Goal: Task Accomplishment & Management: Use online tool/utility

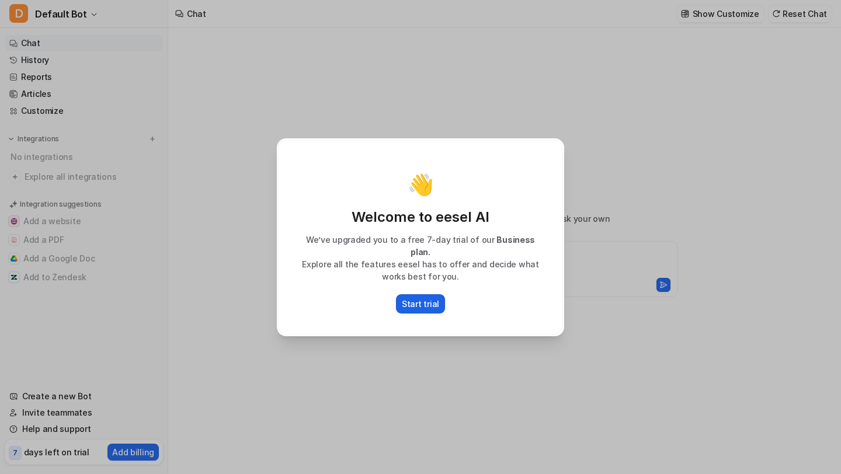
type textarea "**********"
click at [412, 299] on p "Start trial" at bounding box center [420, 304] width 37 height 12
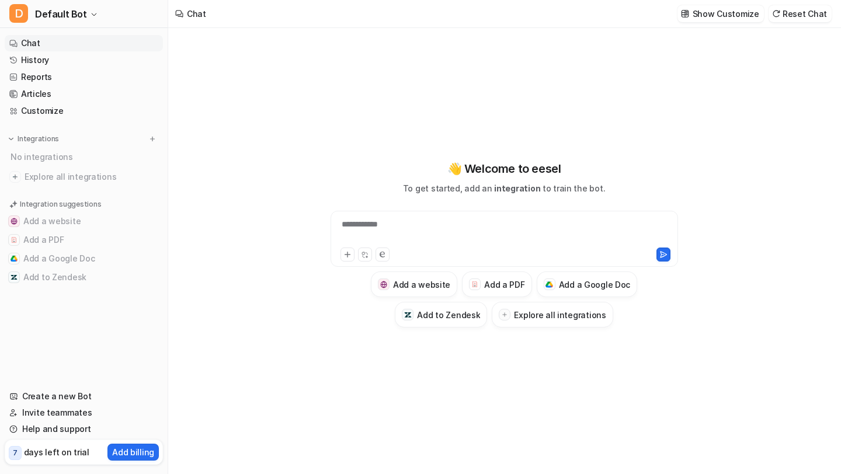
click at [417, 225] on div "**********" at bounding box center [505, 231] width 342 height 27
click at [76, 279] on button "Add to Zendesk" at bounding box center [84, 277] width 158 height 19
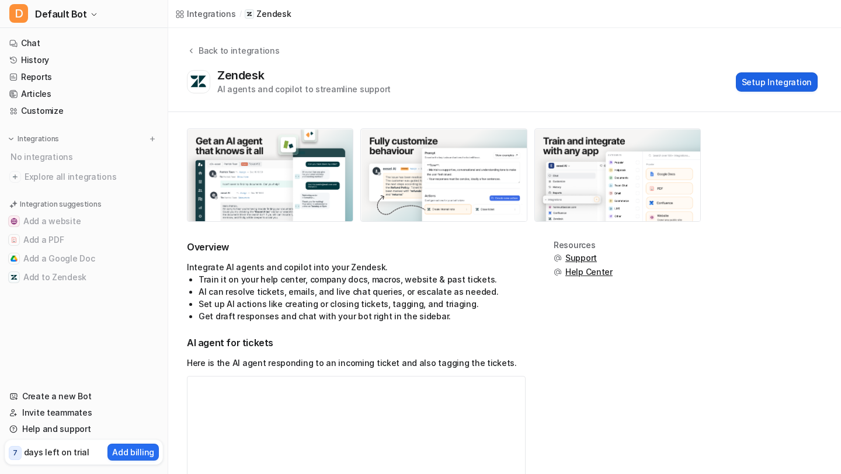
click at [773, 84] on button "Setup Integration" at bounding box center [777, 81] width 82 height 19
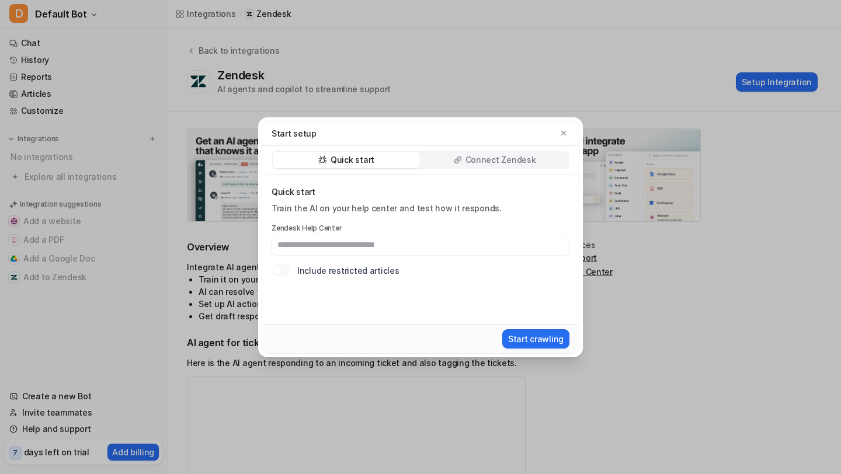
click at [514, 157] on p "Connect Zendesk" at bounding box center [501, 160] width 71 height 12
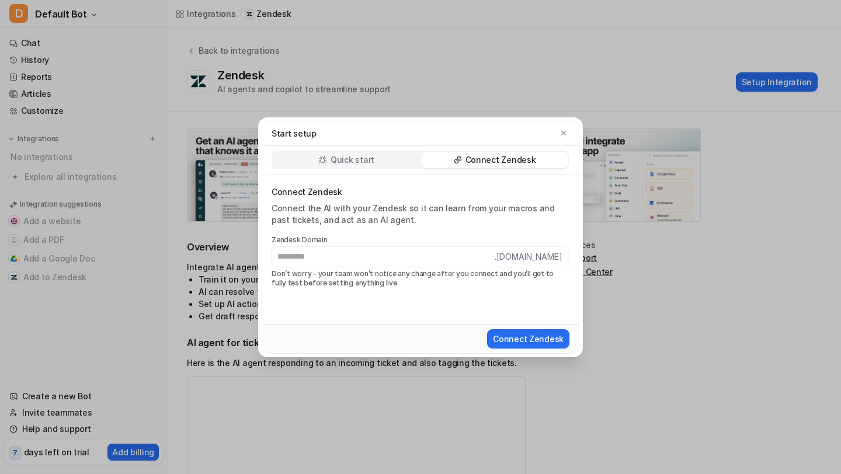
click at [684, 296] on div "Start setup Quick start Connect Zendesk Connect Zendesk Connect the AI with you…" at bounding box center [420, 237] width 841 height 474
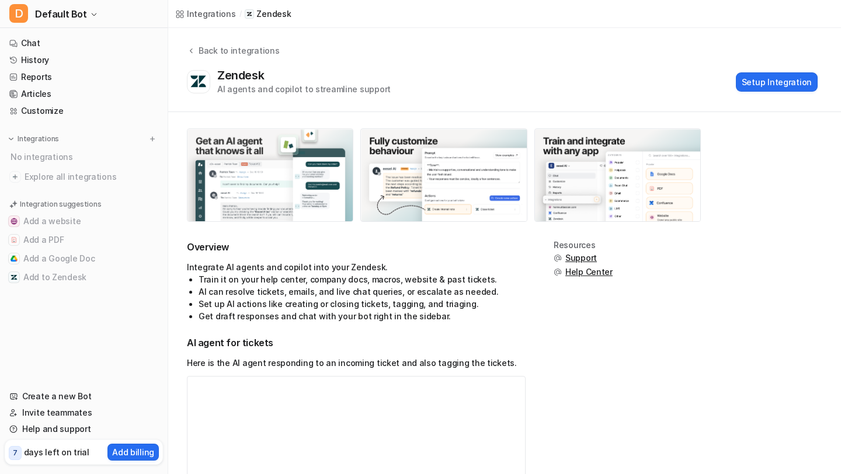
click at [268, 154] on img at bounding box center [270, 175] width 165 height 92
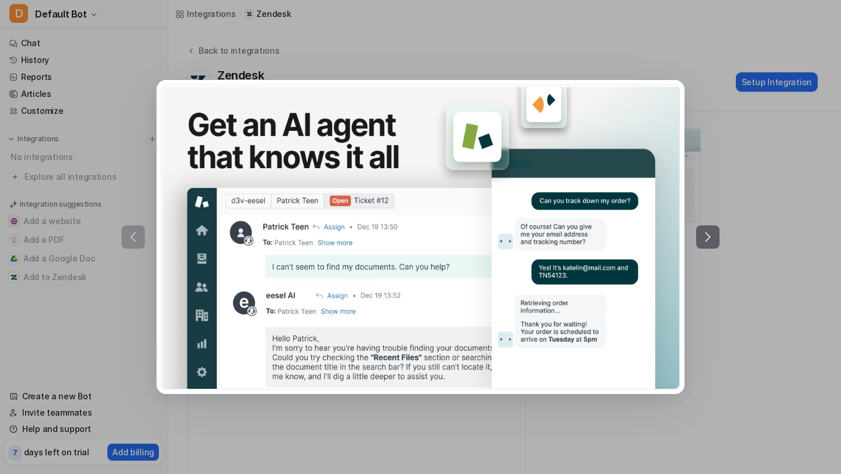
click at [706, 242] on icon at bounding box center [708, 237] width 14 height 14
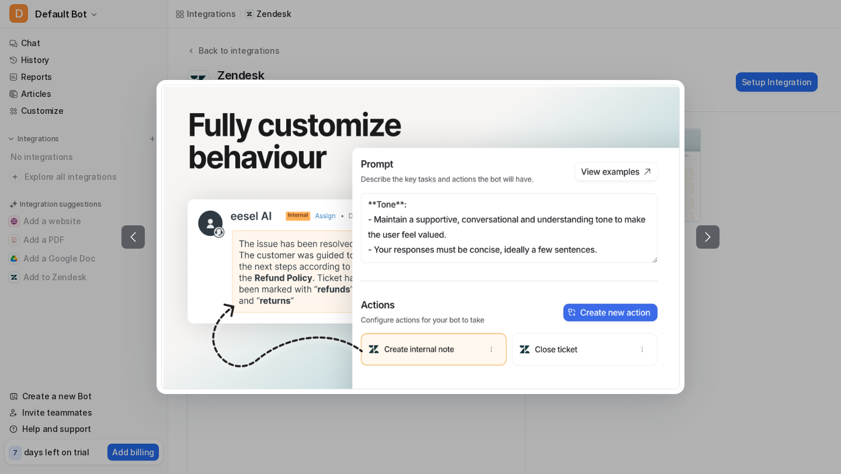
click at [706, 242] on icon at bounding box center [708, 237] width 14 height 14
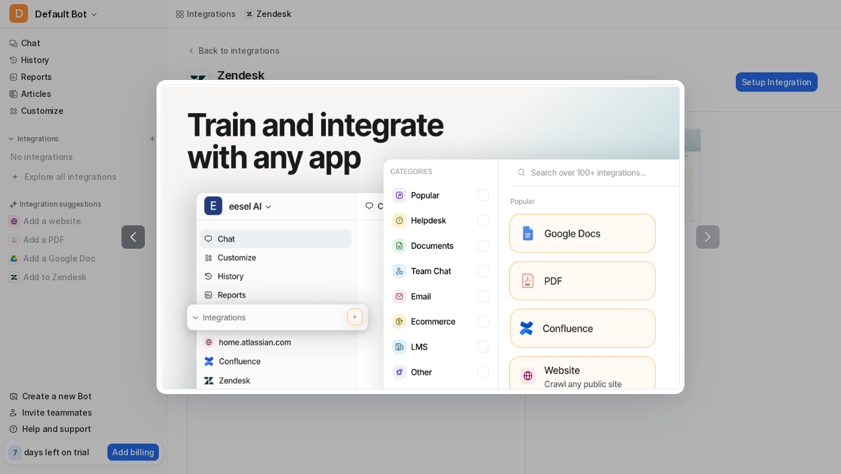
click at [706, 242] on div at bounding box center [421, 237] width 598 height 314
click at [708, 323] on div at bounding box center [421, 237] width 598 height 314
click at [758, 158] on div at bounding box center [420, 237] width 841 height 474
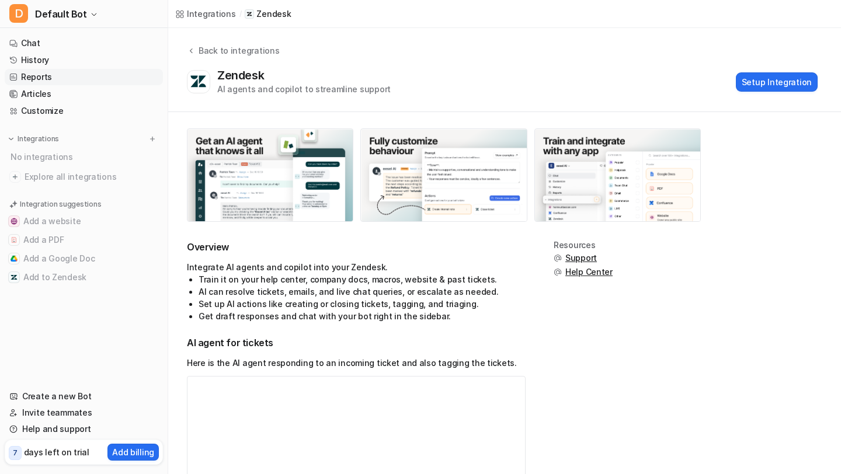
click at [36, 81] on link "Reports" at bounding box center [84, 77] width 158 height 16
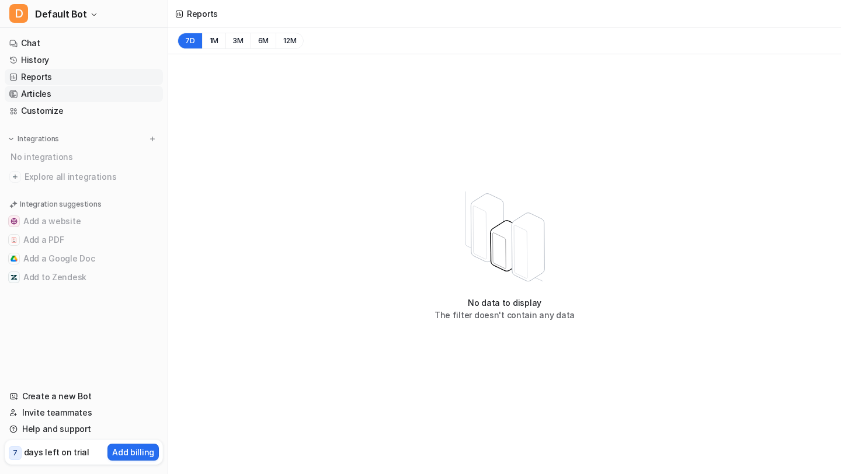
click at [40, 100] on link "Articles" at bounding box center [84, 94] width 158 height 16
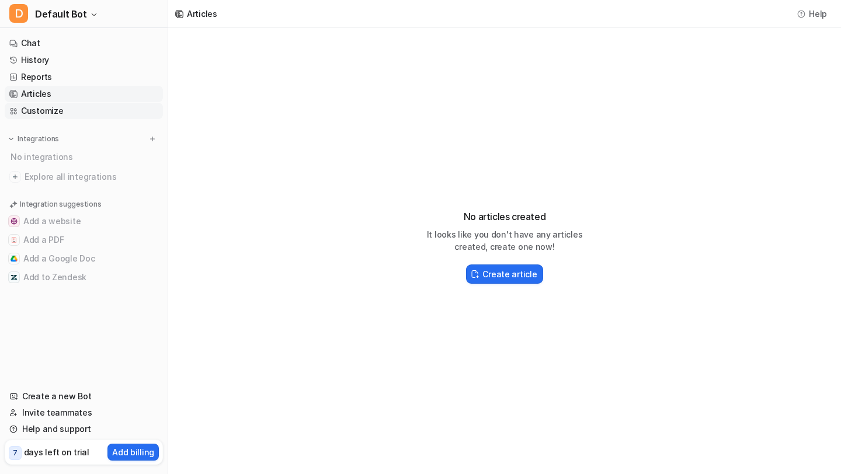
click at [46, 110] on link "Customize" at bounding box center [84, 111] width 158 height 16
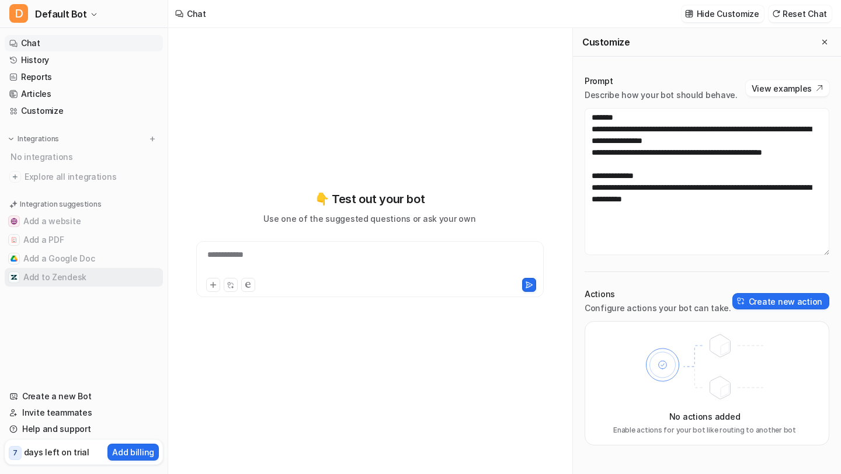
click at [62, 275] on button "Add to Zendesk" at bounding box center [84, 277] width 158 height 19
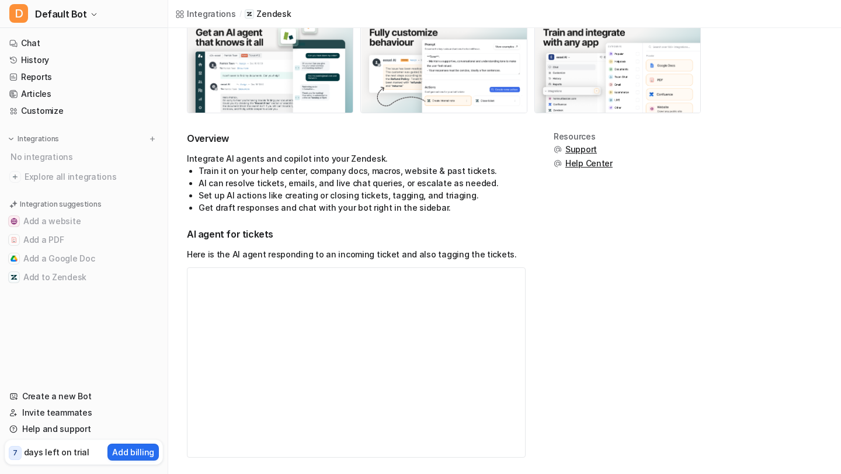
scroll to position [107, 0]
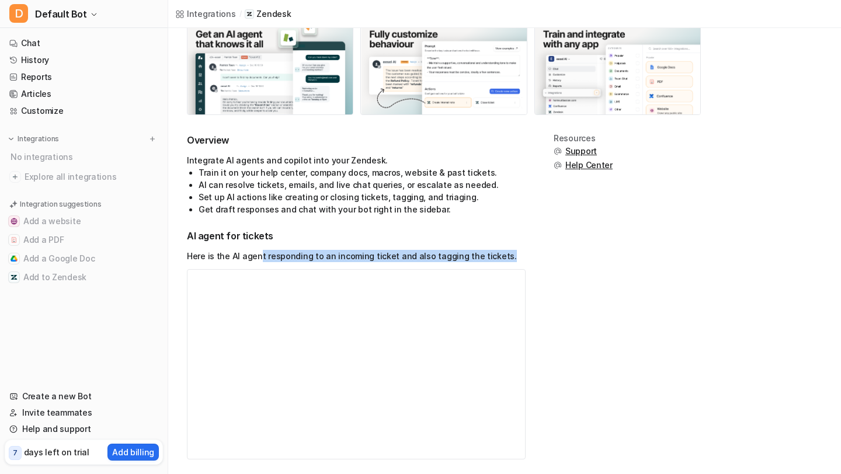
drag, startPoint x: 256, startPoint y: 255, endPoint x: 502, endPoint y: 251, distance: 246.0
click at [502, 251] on p "Here is the AI agent responding to an incoming ticket and also tagging the tick…" at bounding box center [356, 256] width 339 height 12
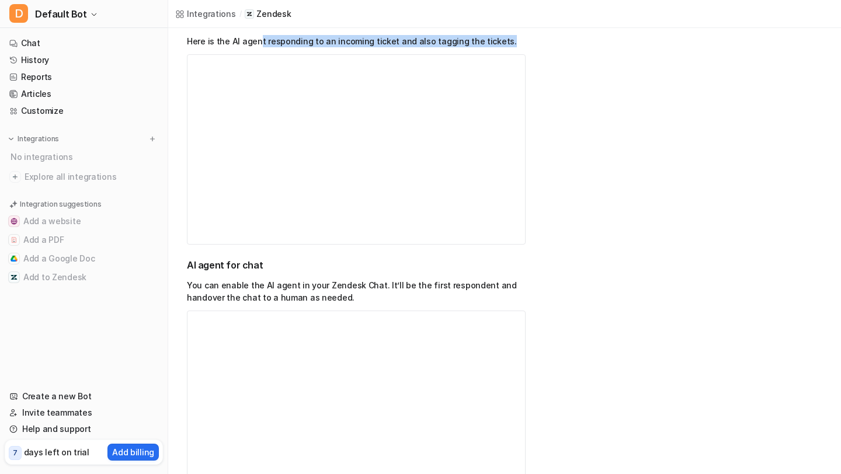
scroll to position [322, 0]
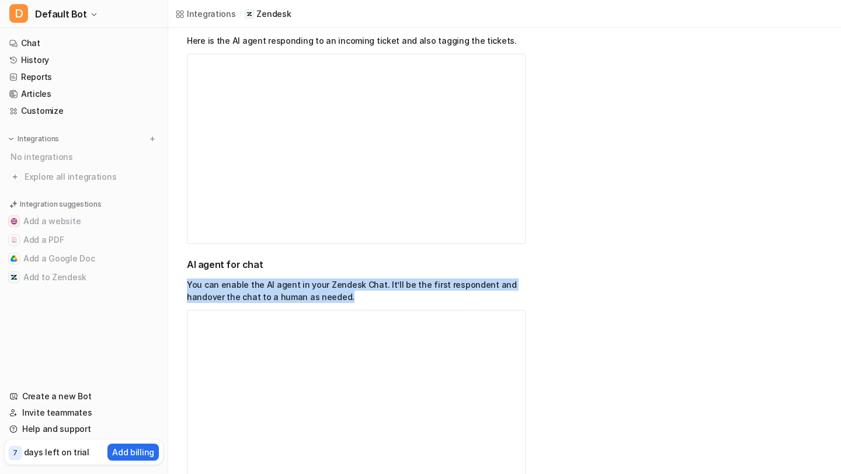
drag, startPoint x: 187, startPoint y: 287, endPoint x: 351, endPoint y: 298, distance: 164.5
click at [352, 299] on p "You can enable the AI agent in your Zendesk Chat. It’ll be the first respondent…" at bounding box center [356, 291] width 339 height 25
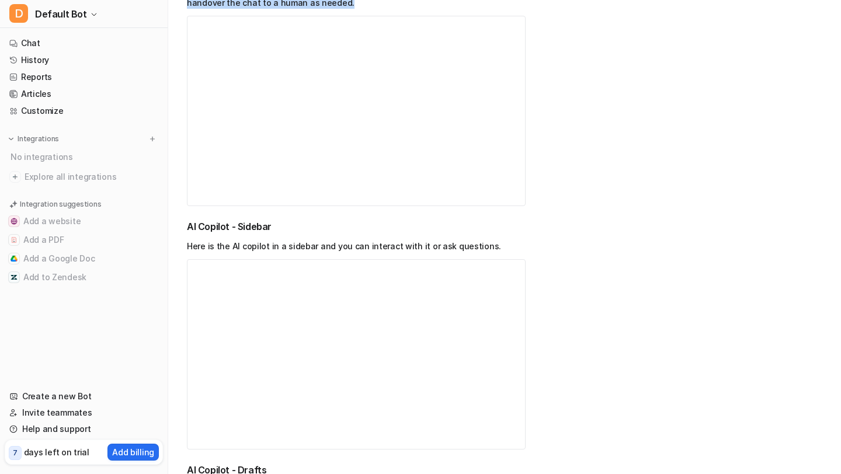
scroll to position [619, 0]
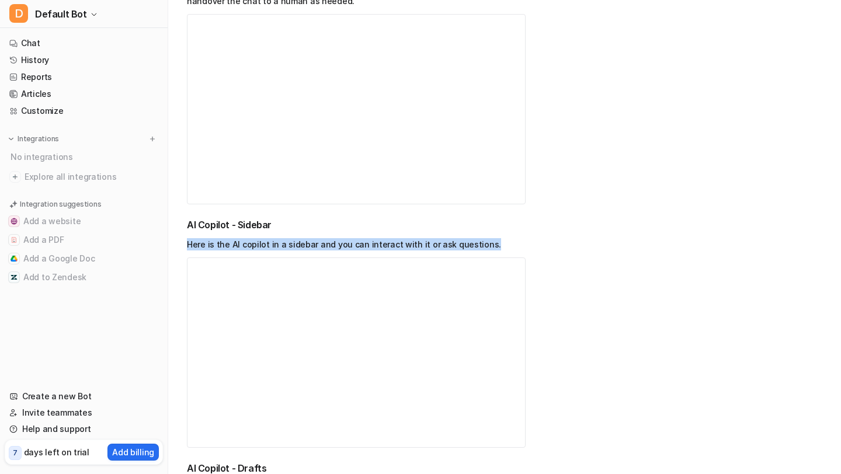
drag, startPoint x: 188, startPoint y: 245, endPoint x: 478, endPoint y: 243, distance: 290.4
click at [481, 243] on p "Here is the AI copilot in a sidebar and you can interact with it or ask questio…" at bounding box center [356, 244] width 339 height 12
click at [603, 322] on div "Resources Support Help Center" at bounding box center [583, 292] width 59 height 1341
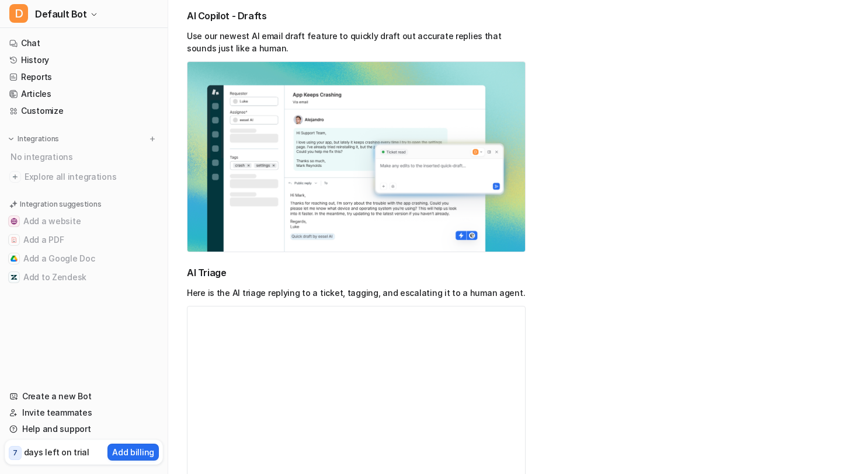
scroll to position [1070, 0]
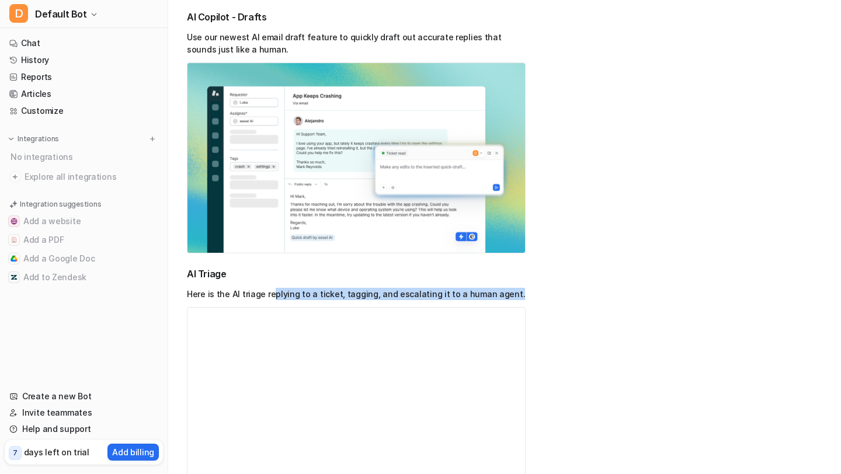
drag, startPoint x: 268, startPoint y: 295, endPoint x: 517, endPoint y: 295, distance: 249.5
click at [517, 295] on p "Here is the AI triage replying to a ticket, tagging, and escalating it to a hum…" at bounding box center [356, 294] width 339 height 12
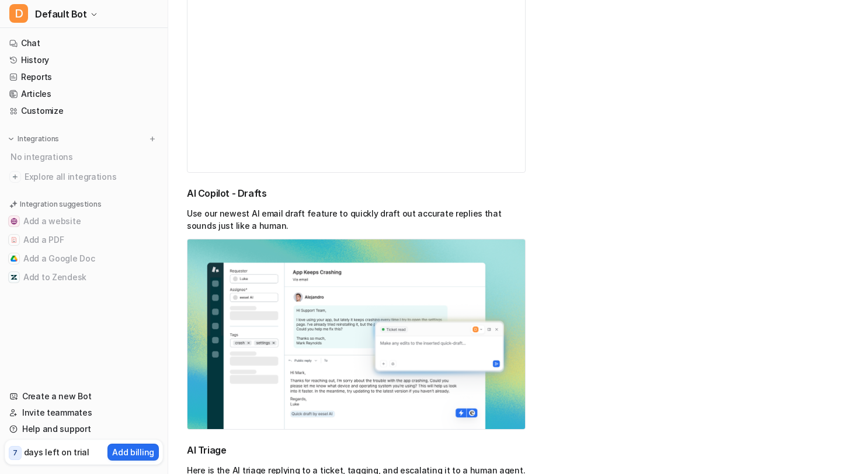
scroll to position [755, 0]
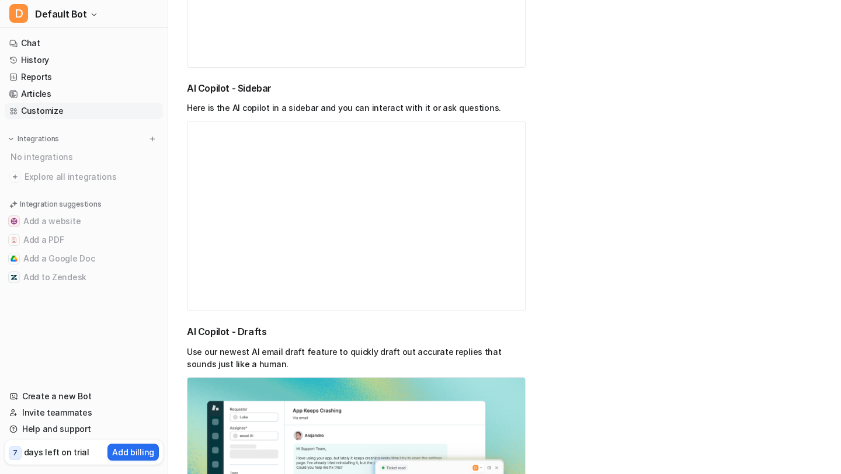
click at [56, 117] on link "Customize" at bounding box center [84, 111] width 158 height 16
click at [46, 112] on link "Customize" at bounding box center [84, 111] width 158 height 16
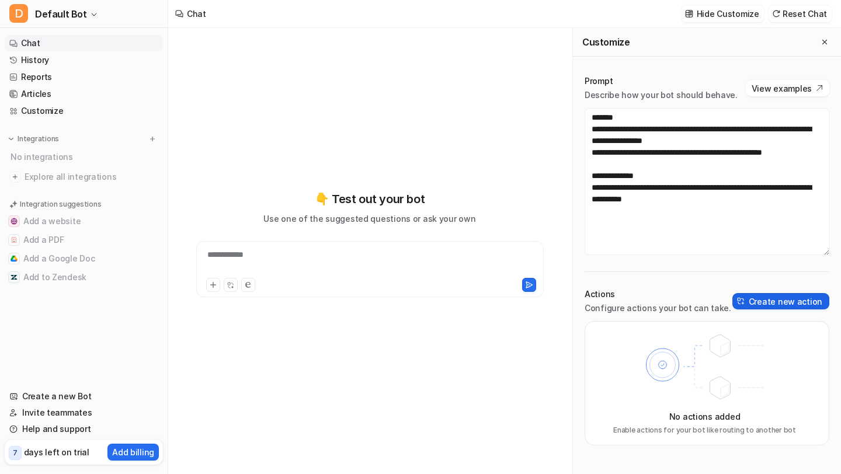
click at [790, 297] on button "Create new action" at bounding box center [781, 301] width 97 height 16
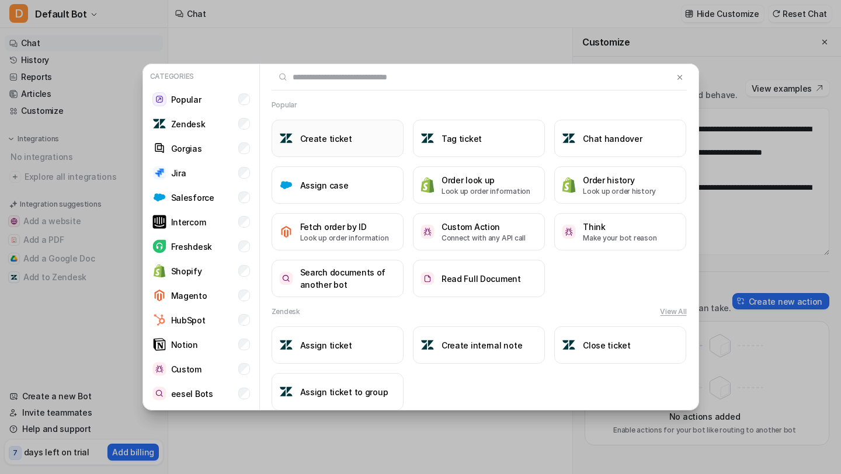
click at [336, 136] on h3 "Create ticket" at bounding box center [326, 139] width 52 height 12
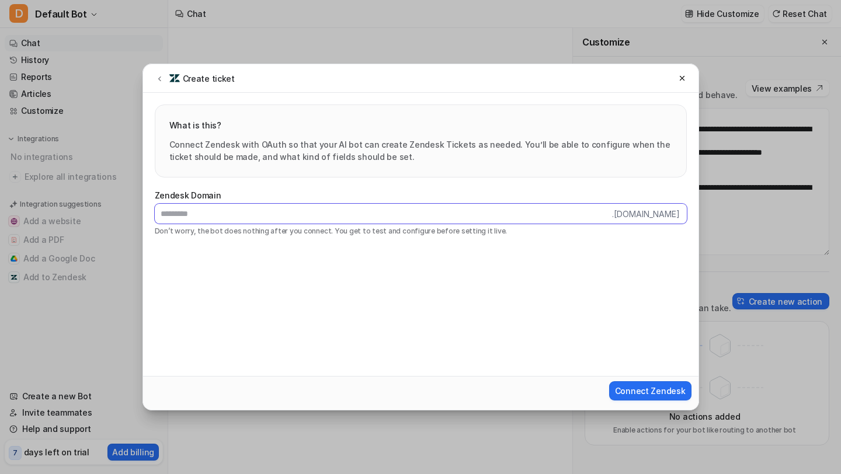
click at [289, 218] on input "text" at bounding box center [383, 214] width 457 height 20
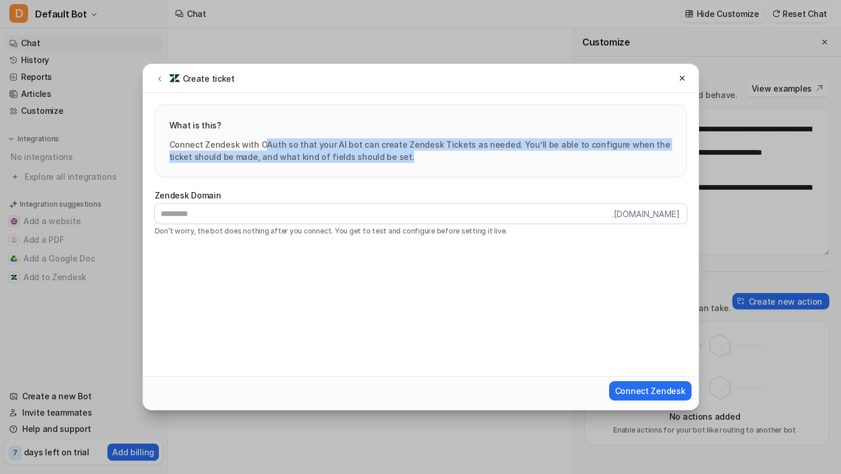
drag, startPoint x: 262, startPoint y: 145, endPoint x: 376, endPoint y: 159, distance: 114.3
click at [376, 159] on p "Connect Zendesk with OAuth so that your AI bot can create Zendesk Tickets as ne…" at bounding box center [420, 150] width 503 height 25
click at [158, 82] on button at bounding box center [159, 78] width 14 height 14
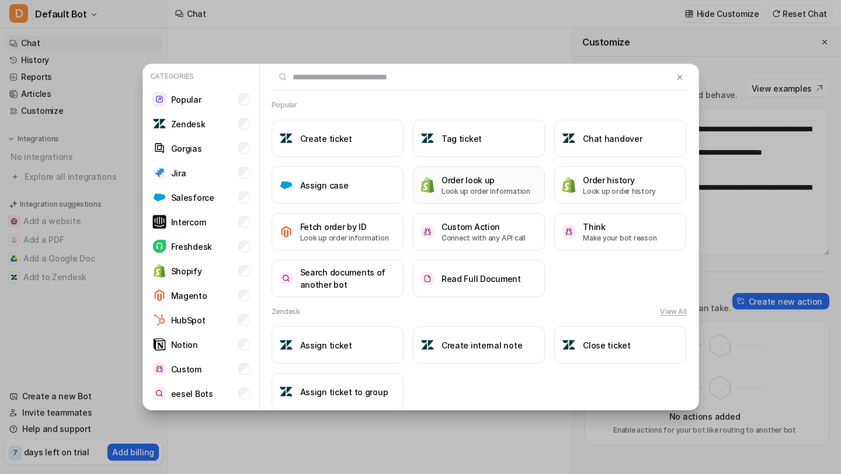
click at [468, 184] on h3 "Order look up" at bounding box center [486, 180] width 89 height 12
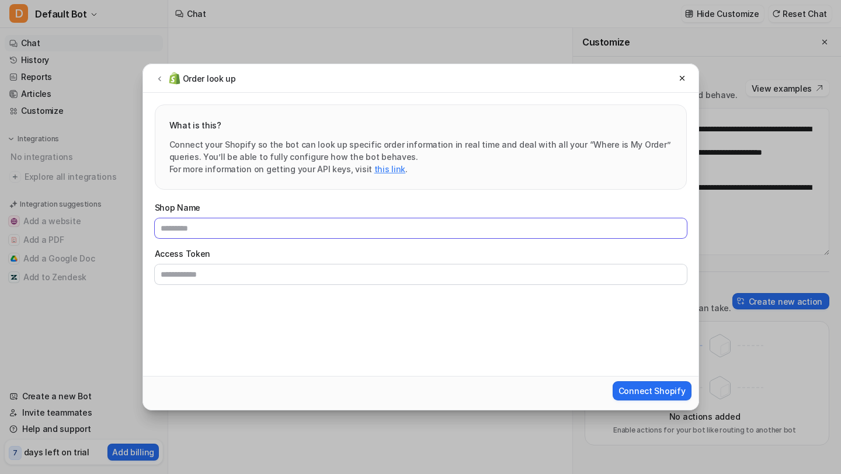
click at [255, 228] on input "Shop Name" at bounding box center [421, 228] width 532 height 20
drag, startPoint x: 234, startPoint y: 136, endPoint x: 336, endPoint y: 144, distance: 102.5
click at [336, 144] on div "What is this? Connect your Shopify so the bot can look up specific order inform…" at bounding box center [420, 147] width 503 height 56
click at [159, 82] on icon at bounding box center [159, 78] width 8 height 9
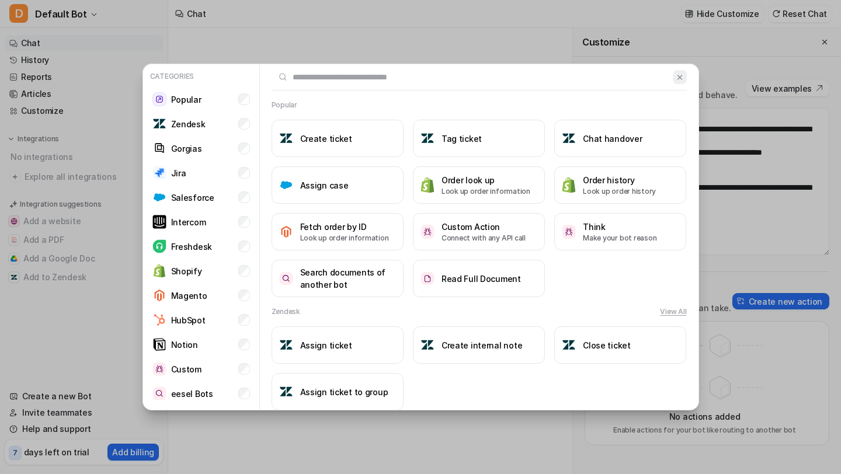
click at [678, 73] on img at bounding box center [680, 77] width 8 height 9
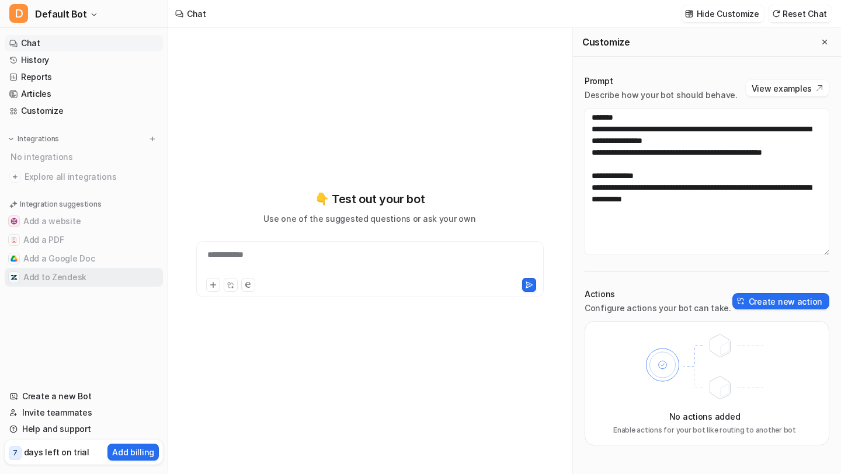
click at [71, 277] on button "Add to Zendesk" at bounding box center [84, 277] width 158 height 19
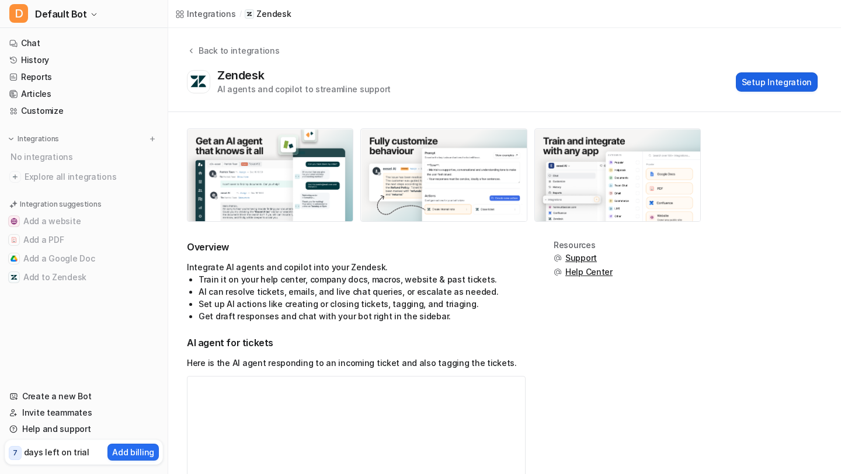
click at [763, 86] on button "Setup Integration" at bounding box center [777, 81] width 82 height 19
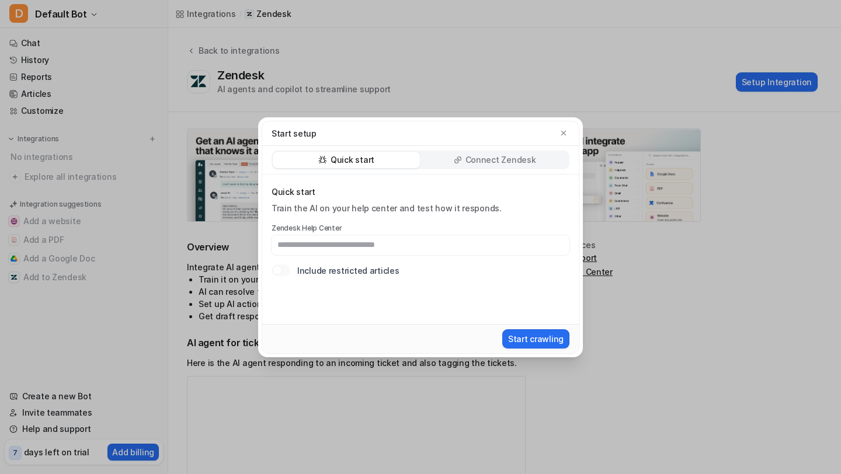
click at [490, 162] on p "Connect Zendesk" at bounding box center [501, 160] width 71 height 12
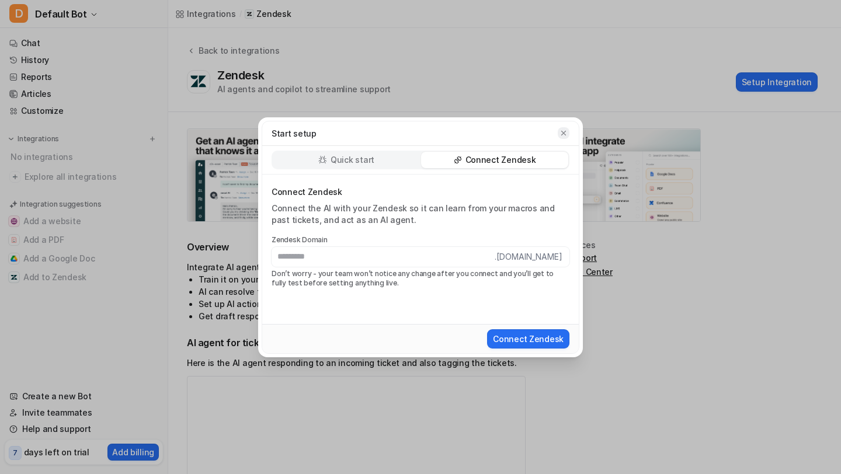
click at [566, 135] on icon "button" at bounding box center [564, 133] width 8 height 8
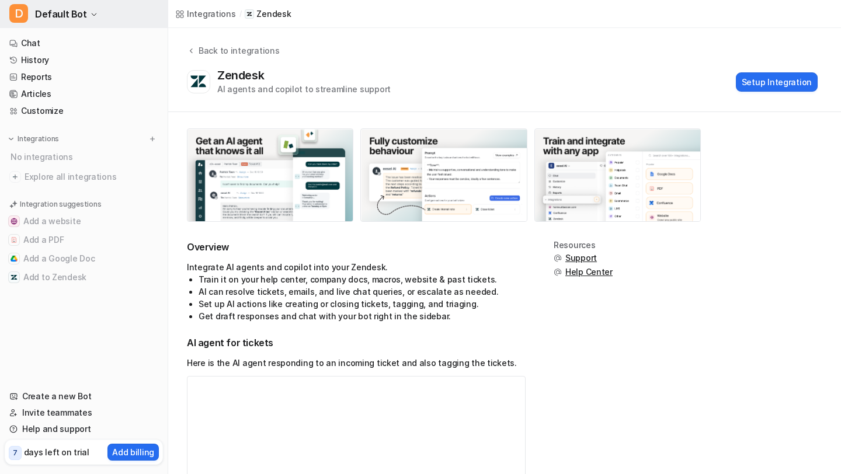
click at [85, 15] on button "D Default Bot" at bounding box center [84, 14] width 168 height 28
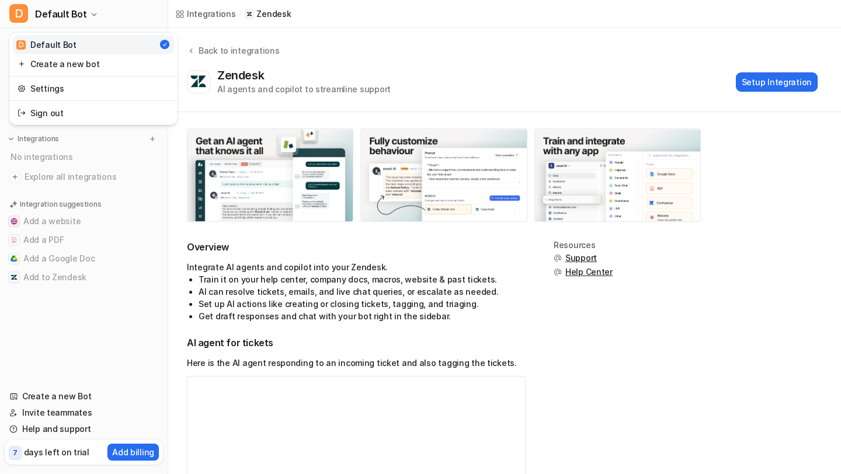
click at [77, 213] on div "D Default Bot D Default Bot Create a new bot Settings Sign out Chat History Rep…" at bounding box center [84, 237] width 168 height 474
click at [52, 53] on link "History" at bounding box center [84, 60] width 158 height 16
click at [51, 44] on link "Chat" at bounding box center [84, 43] width 158 height 16
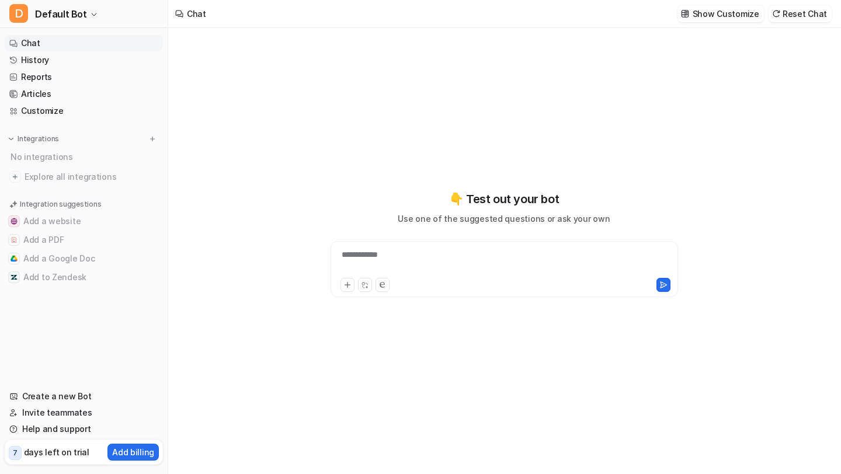
click at [376, 250] on div "**********" at bounding box center [505, 262] width 342 height 27
click at [724, 14] on p "Show Customize" at bounding box center [726, 14] width 67 height 12
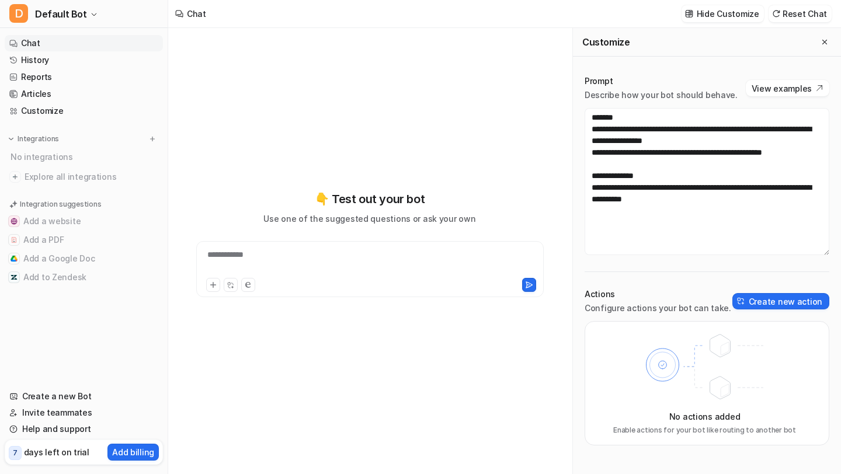
click at [338, 344] on div "**********" at bounding box center [370, 244] width 384 height 332
click at [41, 276] on button "Add to Zendesk" at bounding box center [84, 277] width 158 height 19
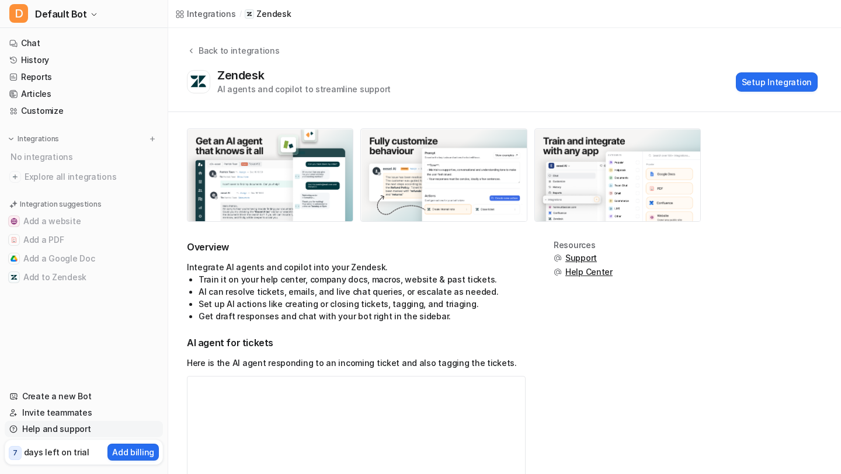
click at [71, 428] on link "Help and support" at bounding box center [84, 429] width 158 height 16
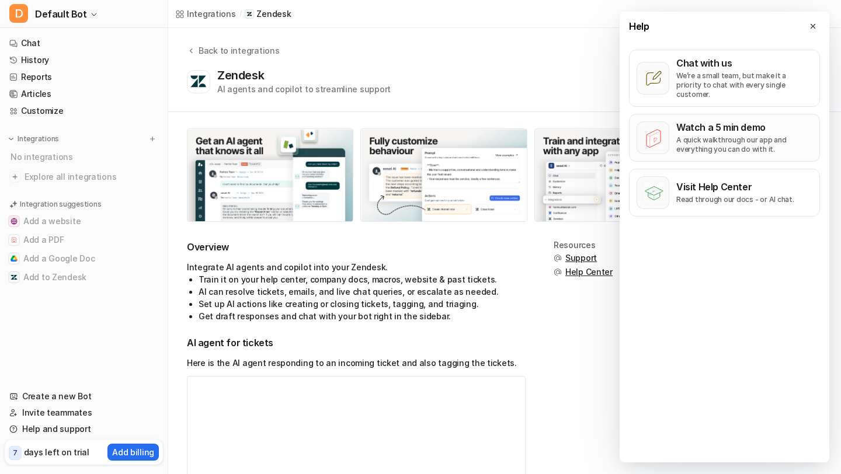
click at [720, 136] on p "A quick walkthrough our app and everything you can do with it." at bounding box center [744, 145] width 136 height 19
click at [80, 277] on button "Add to Zendesk" at bounding box center [84, 277] width 158 height 19
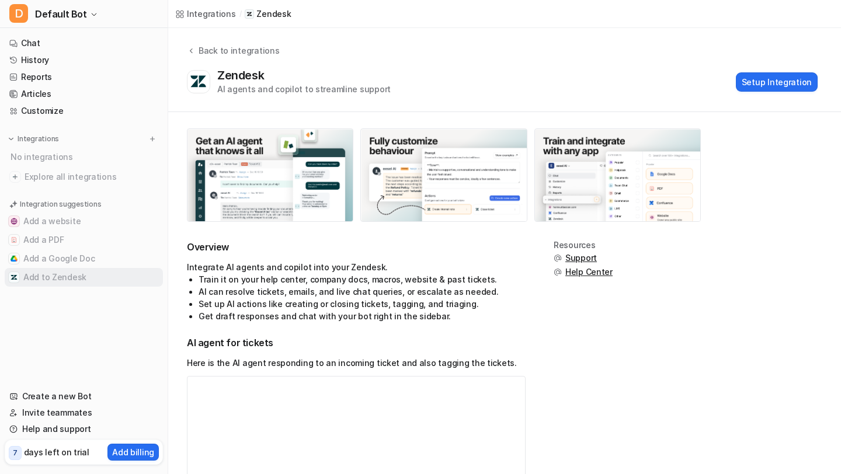
click at [80, 277] on button "Add to Zendesk" at bounding box center [84, 277] width 158 height 19
click at [775, 85] on button "Setup Integration" at bounding box center [777, 81] width 82 height 19
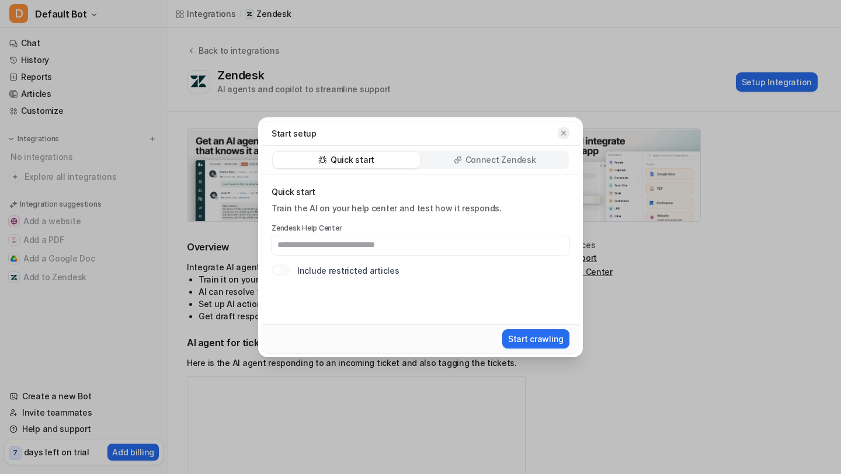
click at [564, 133] on icon "button" at bounding box center [564, 133] width 8 height 8
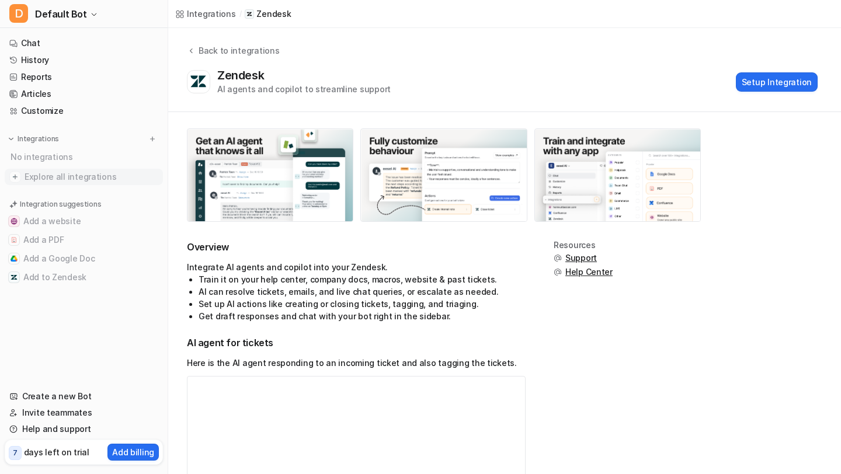
click at [66, 181] on span "Explore all integrations" at bounding box center [92, 177] width 134 height 19
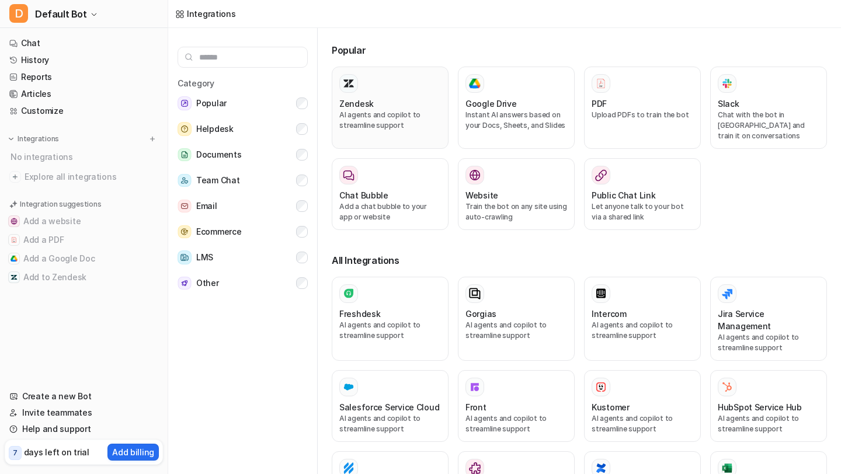
click at [408, 98] on div "Zendesk" at bounding box center [390, 104] width 102 height 12
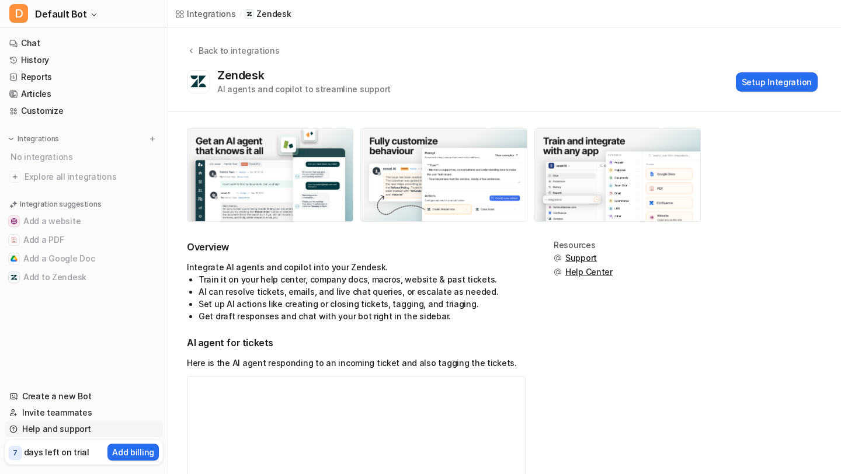
click at [54, 431] on link "Help and support" at bounding box center [84, 429] width 158 height 16
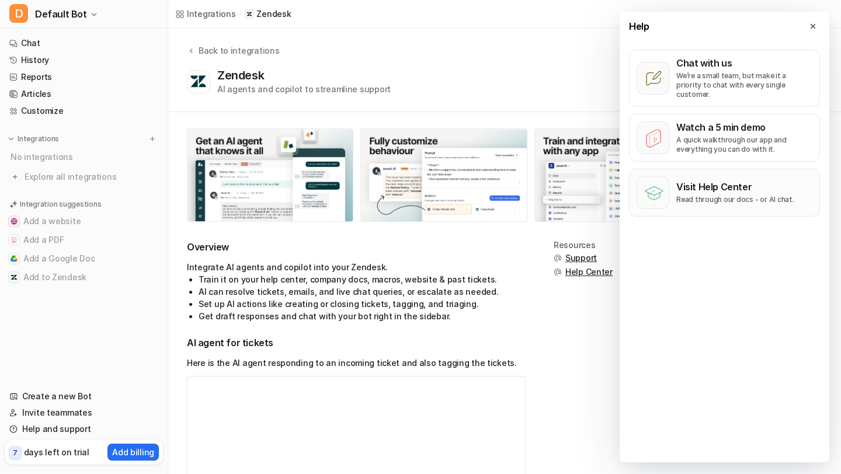
click at [706, 181] on p "Visit Help Center" at bounding box center [735, 187] width 118 height 12
